Goal: Information Seeking & Learning: Find specific page/section

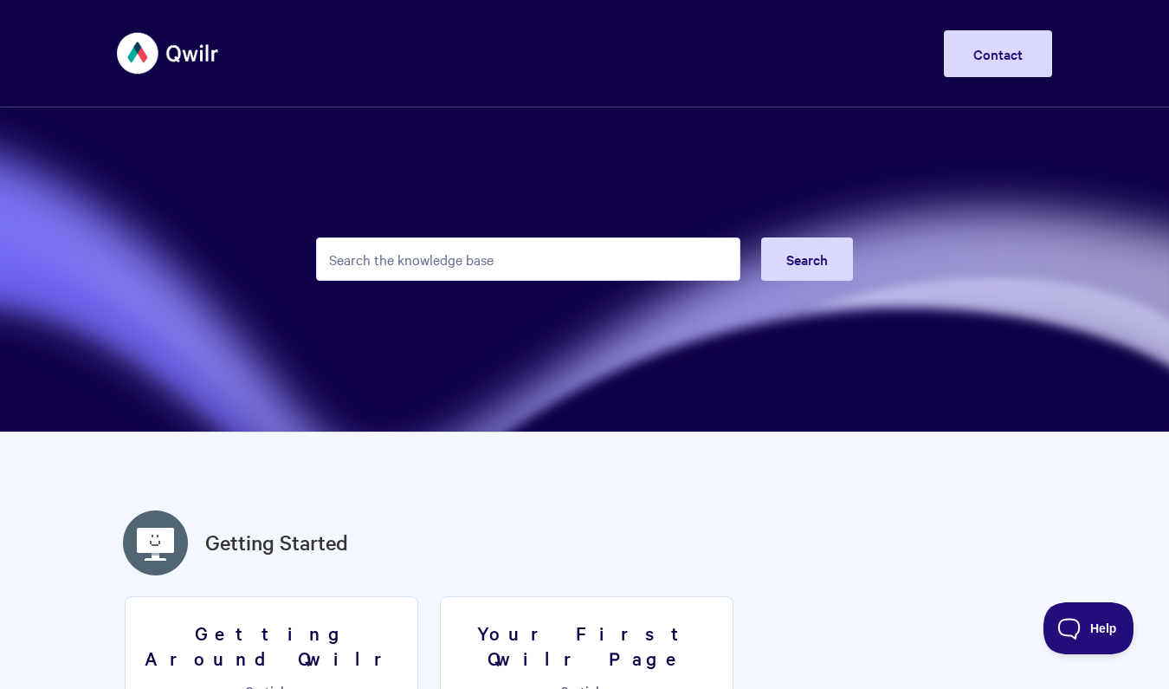
click at [539, 273] on input "Search the knowledge base" at bounding box center [528, 258] width 424 height 43
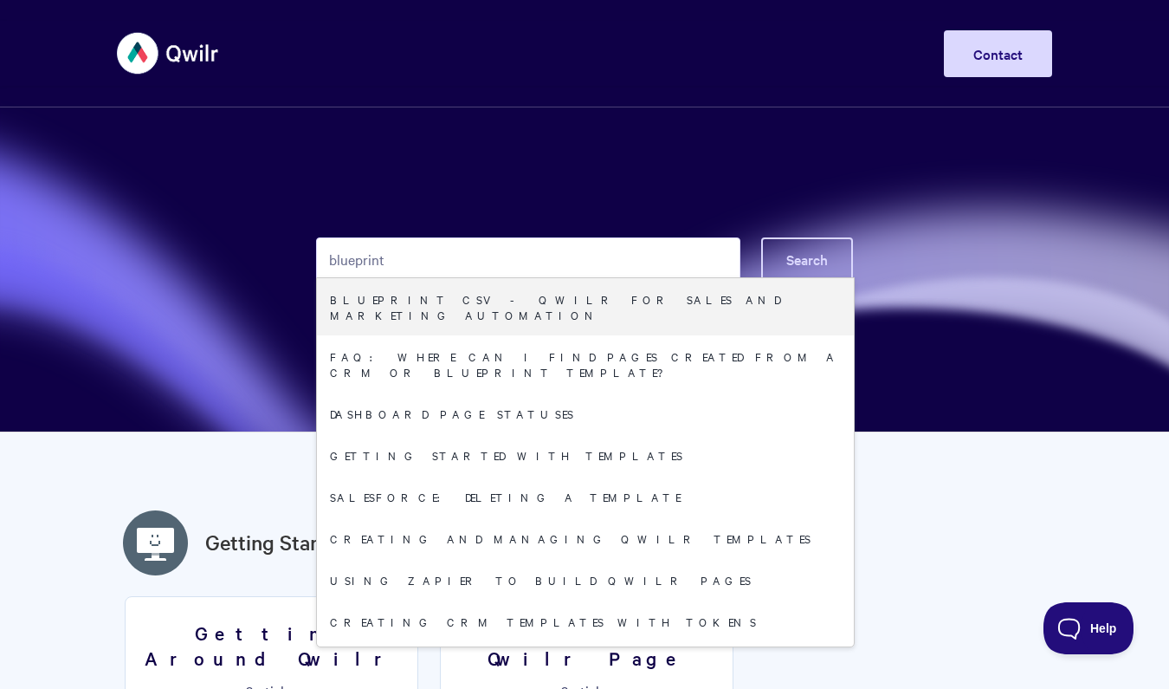
type input "blueprint"
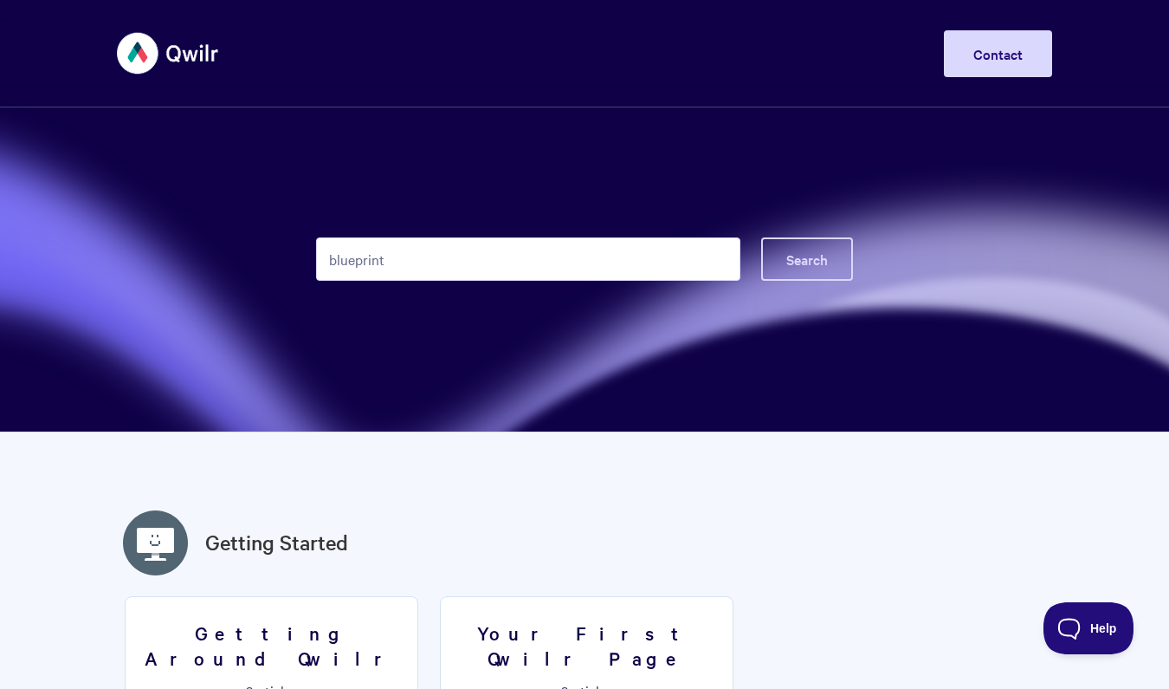
click at [814, 258] on span "Search" at bounding box center [808, 258] width 42 height 19
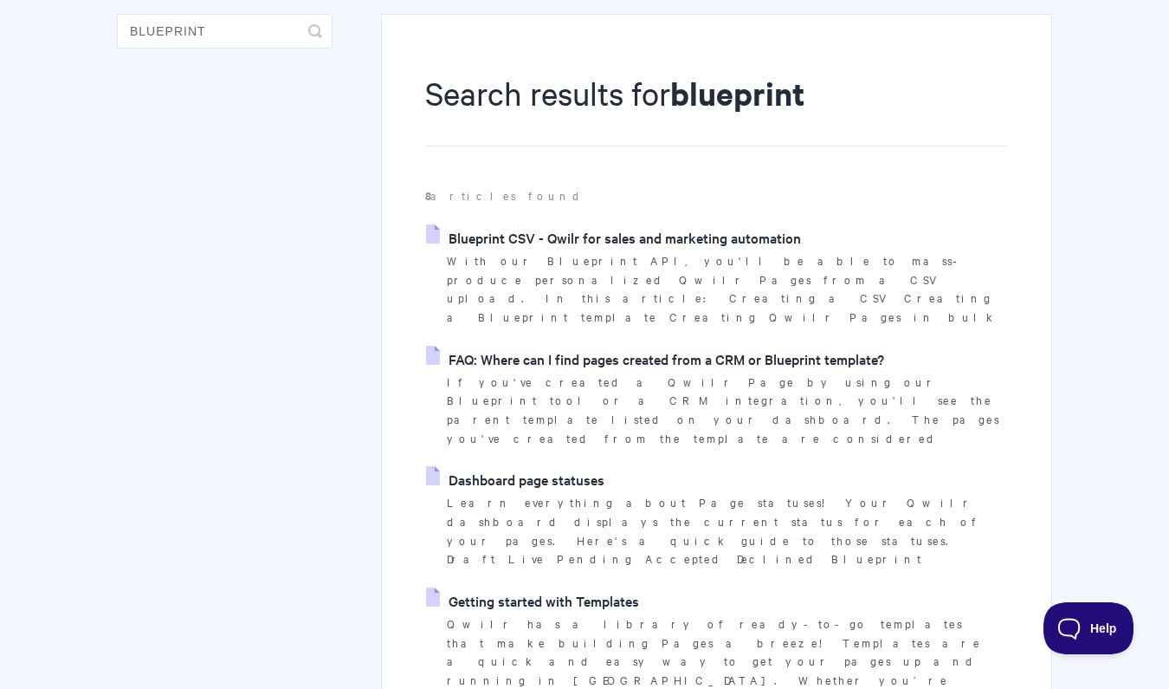
scroll to position [160, 0]
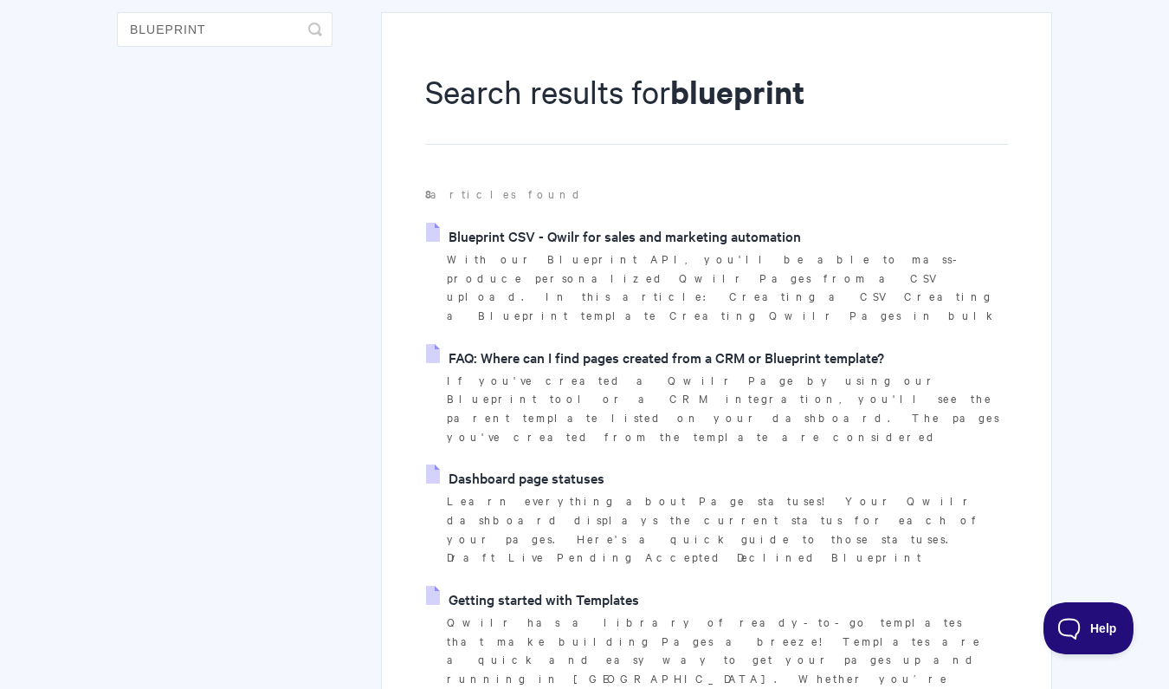
click at [815, 344] on link "FAQ: Where can I find pages created from a CRM or Blueprint template?" at bounding box center [655, 357] width 458 height 26
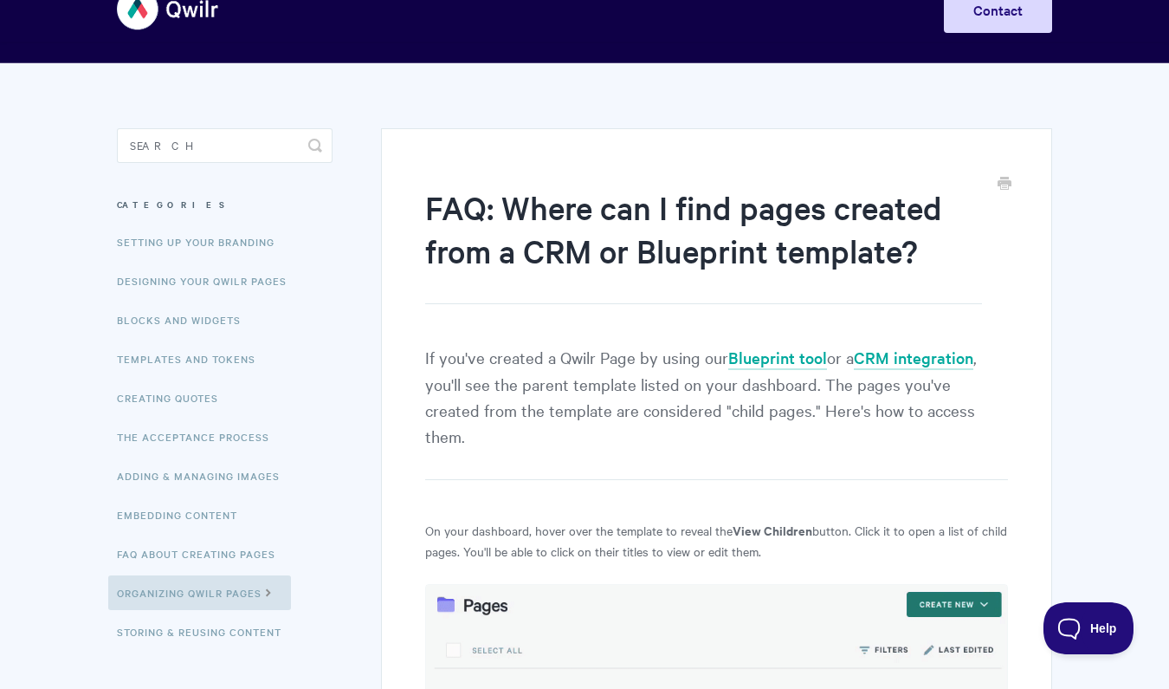
scroll to position [42, 0]
